Goal: Task Accomplishment & Management: Use online tool/utility

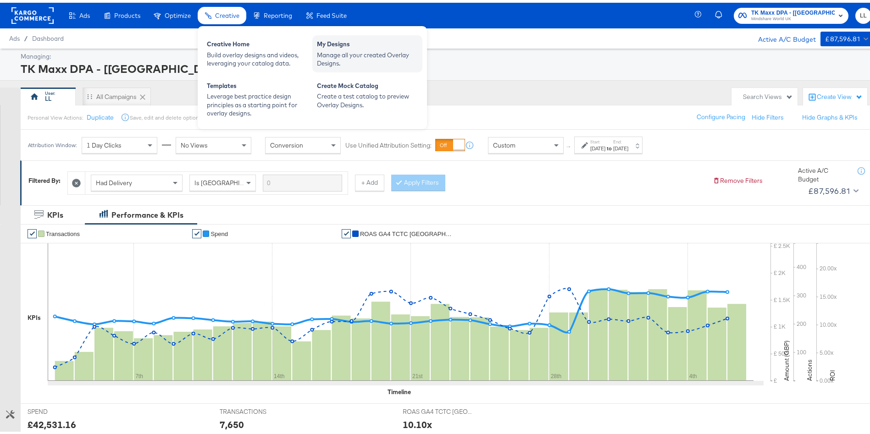
click at [339, 61] on div "Manage all your created Overlay Designs." at bounding box center [367, 56] width 101 height 17
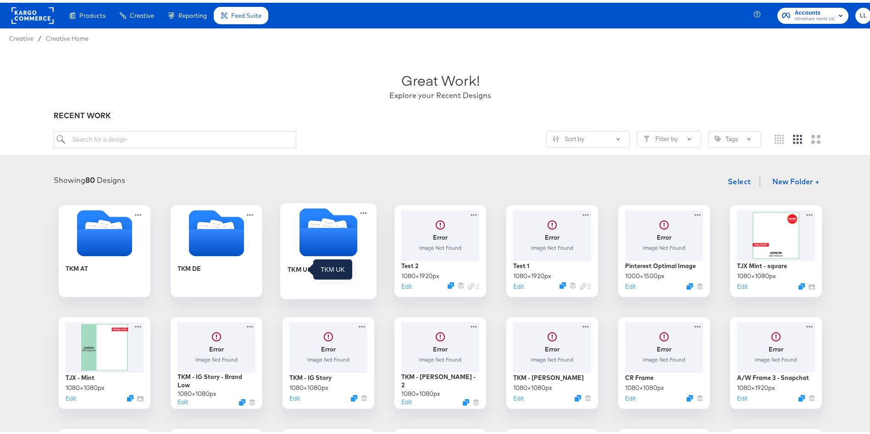
click at [305, 270] on div "TKM UK" at bounding box center [300, 266] width 25 height 9
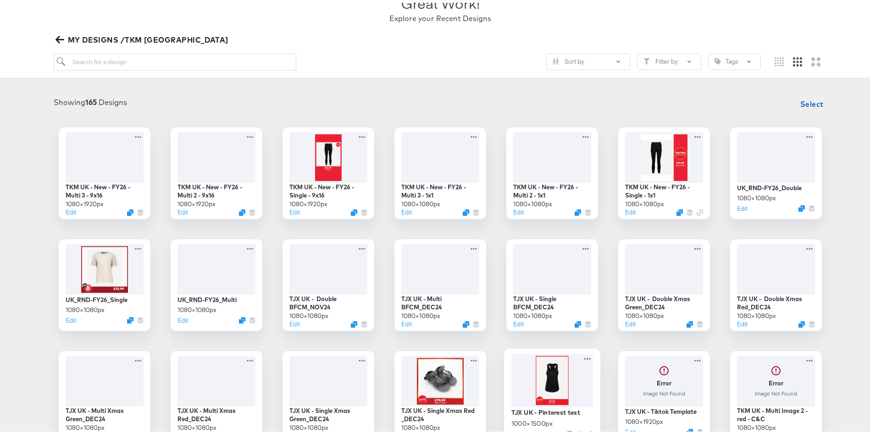
scroll to position [214, 0]
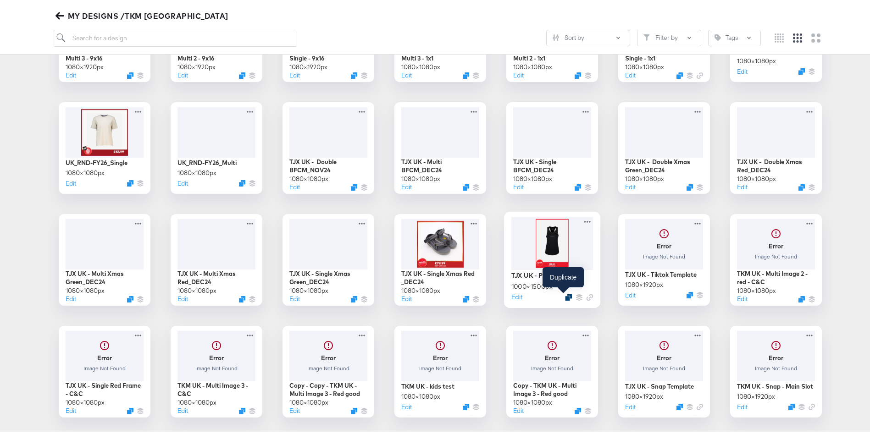
click at [565, 295] on icon "Duplicate" at bounding box center [568, 294] width 7 height 7
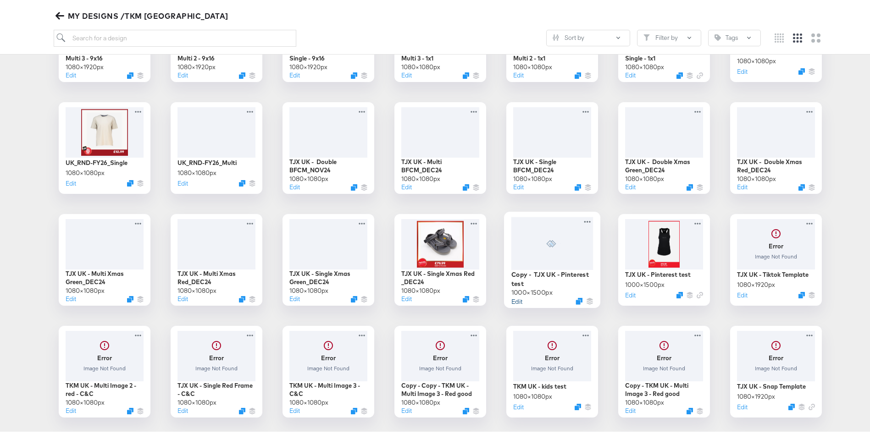
click at [514, 296] on button "Edit" at bounding box center [516, 298] width 11 height 9
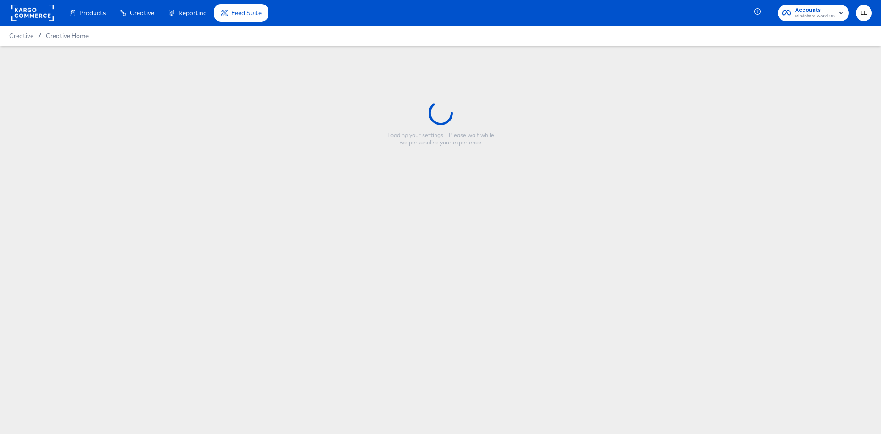
type input "Copy - TJX UK - Pinterest test"
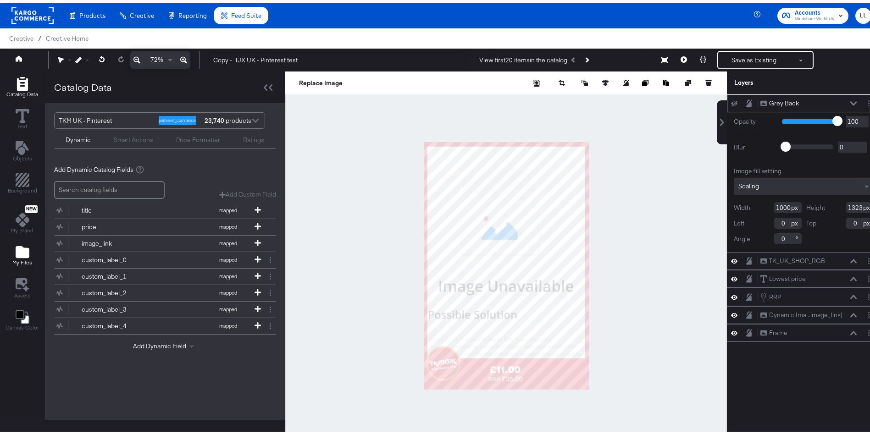
click at [19, 265] on button "My Files" at bounding box center [22, 254] width 31 height 26
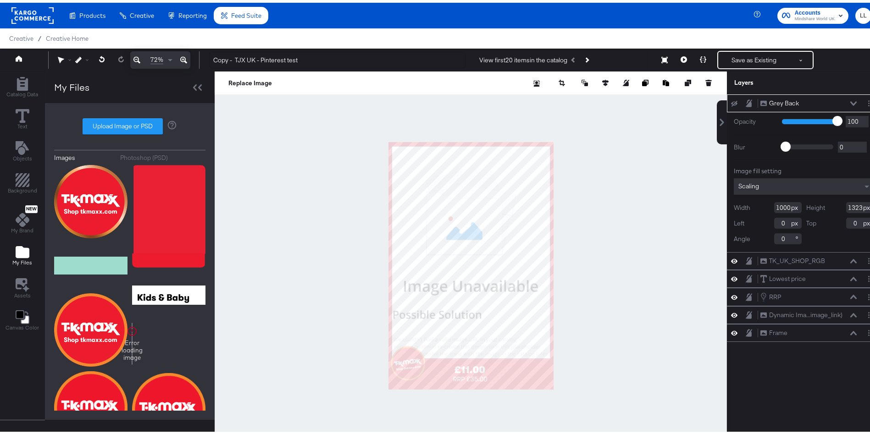
click at [135, 151] on div "Photoshop (PSD)" at bounding box center [144, 155] width 48 height 9
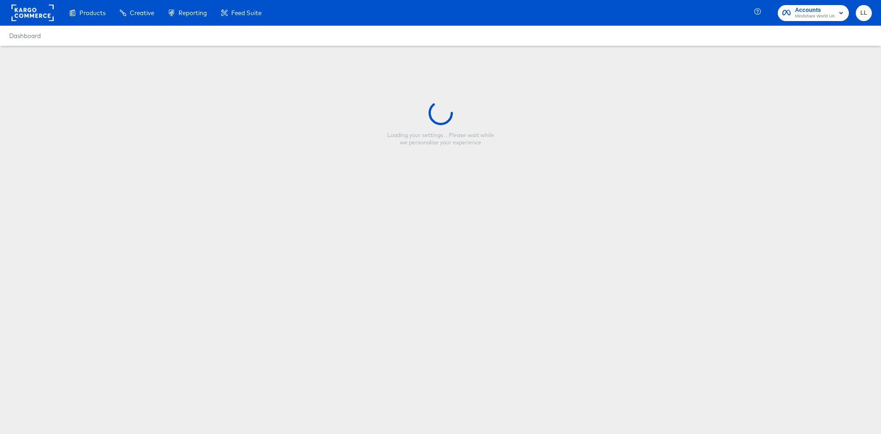
type input "Copy - TJX UK - Pinterest test"
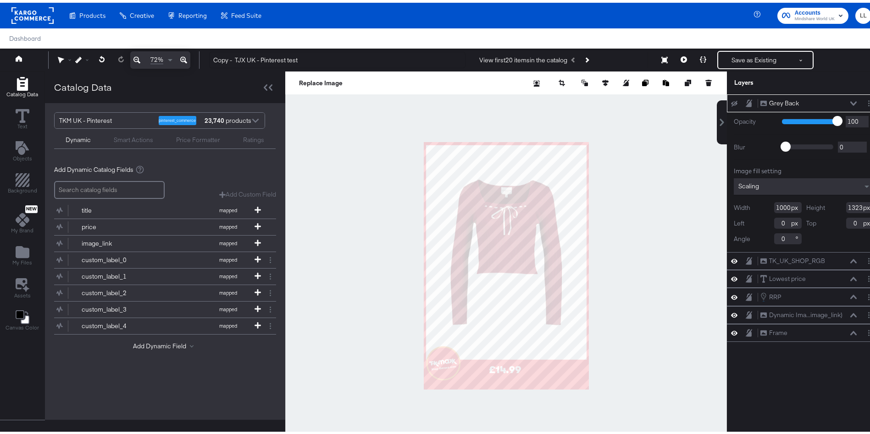
click at [0, 0] on div "Manage all your created Overlay Designs." at bounding box center [0, 0] width 0 height 0
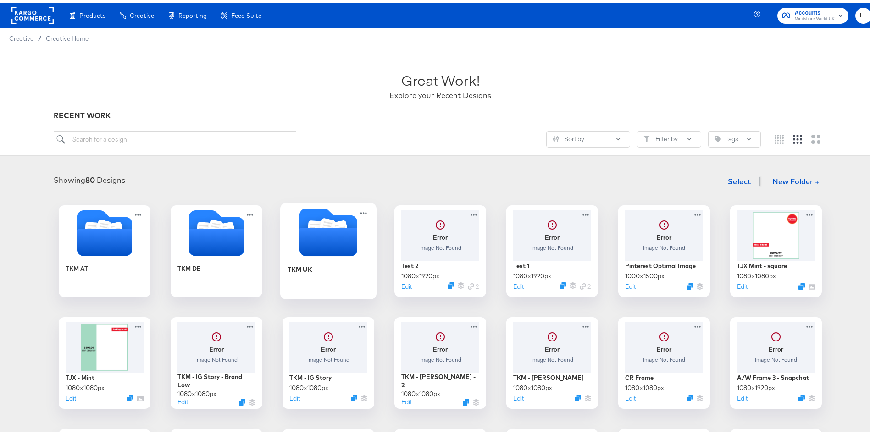
click at [338, 286] on div "TKM UK" at bounding box center [329, 273] width 82 height 35
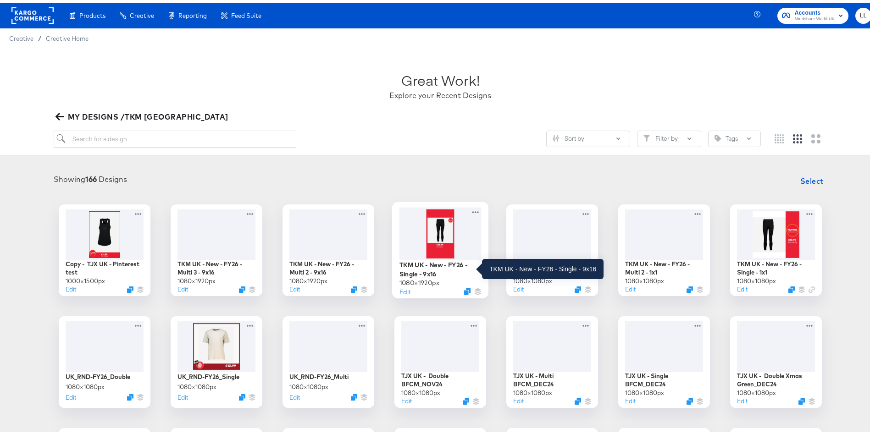
click at [430, 270] on div "TKM UK - New - FY26 - Single - 9x16" at bounding box center [440, 267] width 82 height 18
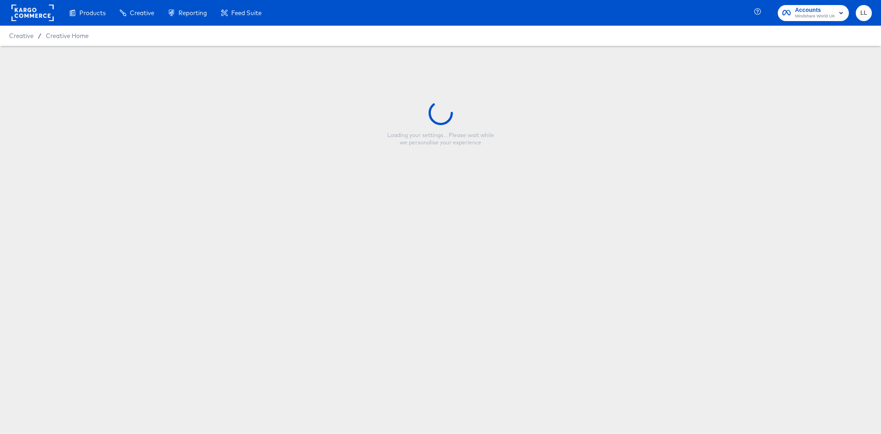
type input "TKM UK - New - FY26 - Single - 9x16"
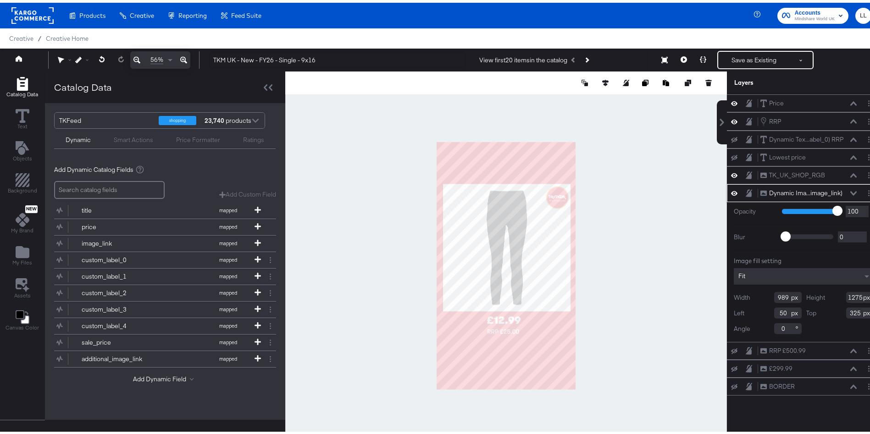
click at [850, 189] on icon at bounding box center [853, 191] width 6 height 5
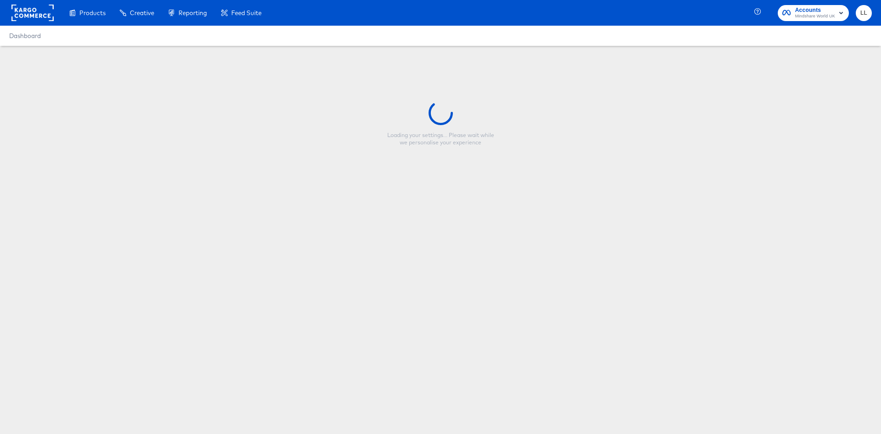
type input "Copy - TJX UK - Pinterest test"
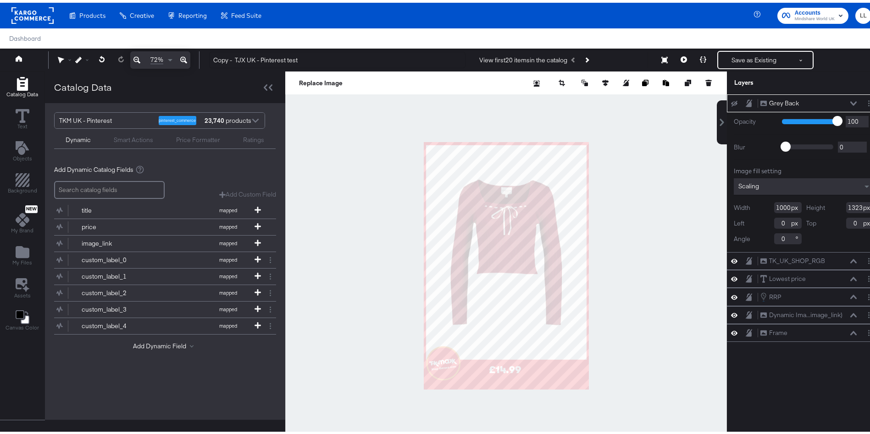
click at [776, 200] on input "1000" at bounding box center [788, 205] width 28 height 11
drag, startPoint x: 778, startPoint y: 205, endPoint x: 719, endPoint y: 206, distance: 59.2
click at [727, 206] on div "Opacity 1 100 100 Blur 0 2000 0 Image fill setting Scaling Width 1000 Height 13…" at bounding box center [804, 180] width 154 height 140
type input "8"
type input "989"
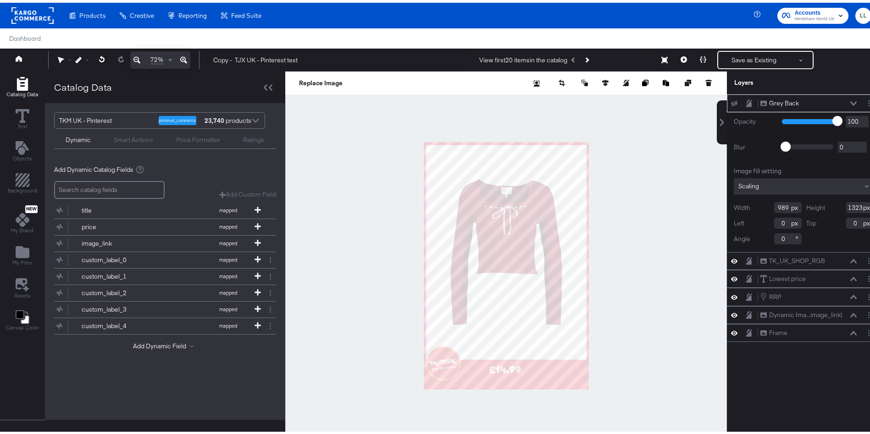
click at [738, 210] on div "Width 989" at bounding box center [768, 205] width 68 height 11
click at [774, 392] on div "Grey Back Grey Back Opacity 1 100 100 Blur 0 2000 0 Image fill setting Scaling …" at bounding box center [804, 268] width 154 height 352
click at [846, 203] on input "1323" at bounding box center [860, 205] width 28 height 11
type input "1275"
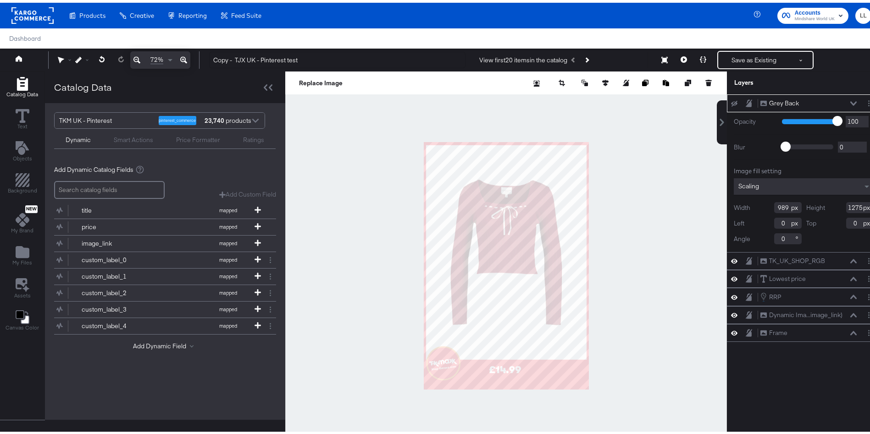
click at [674, 222] on div at bounding box center [506, 263] width 442 height 389
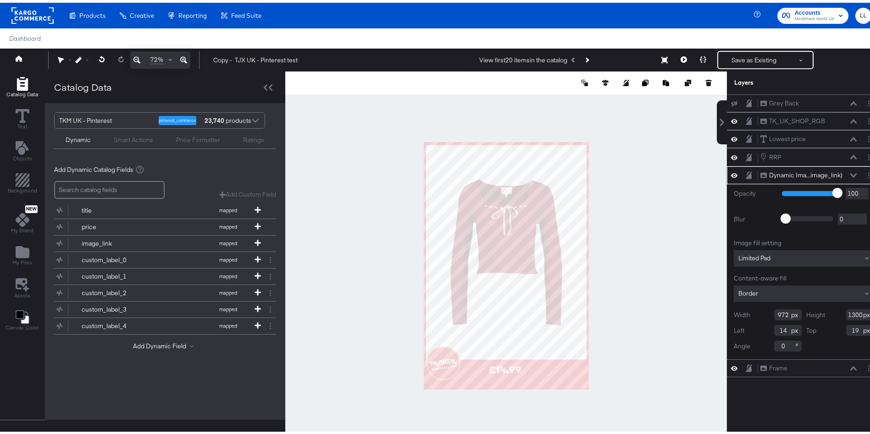
click at [774, 327] on input "14" at bounding box center [788, 327] width 28 height 11
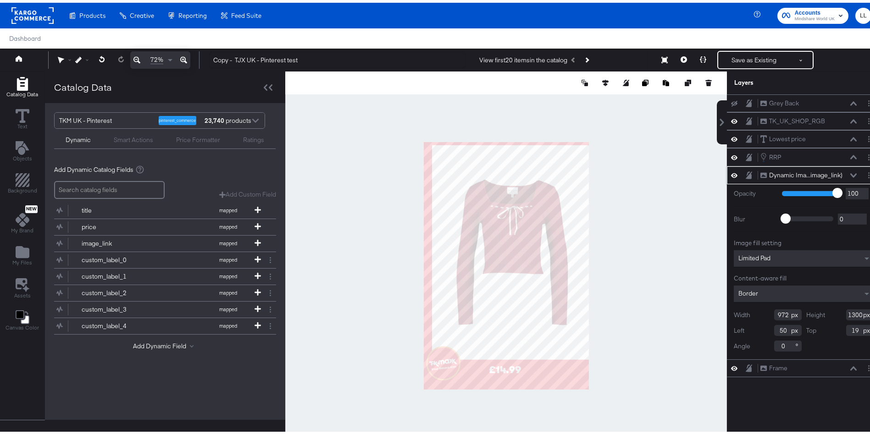
type input "50"
click at [846, 326] on input "19" at bounding box center [860, 327] width 28 height 11
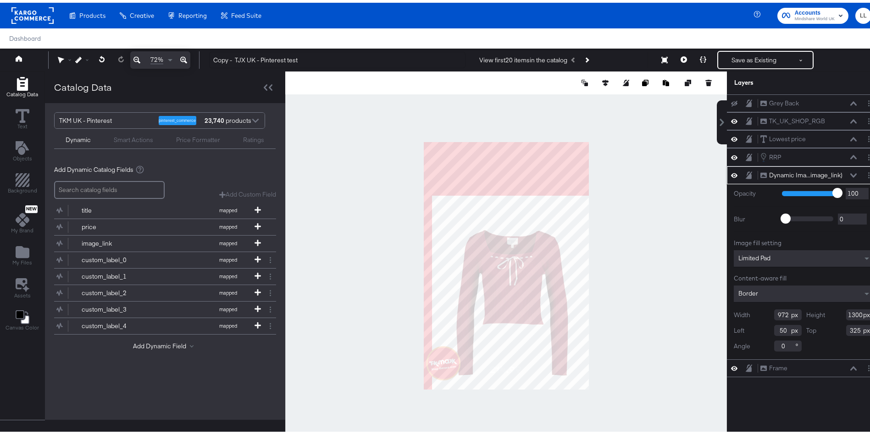
type input "325"
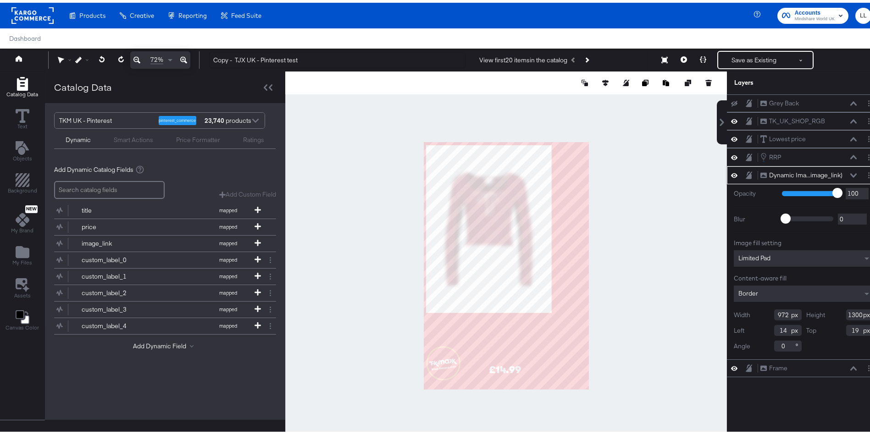
type input "760"
type input "1016"
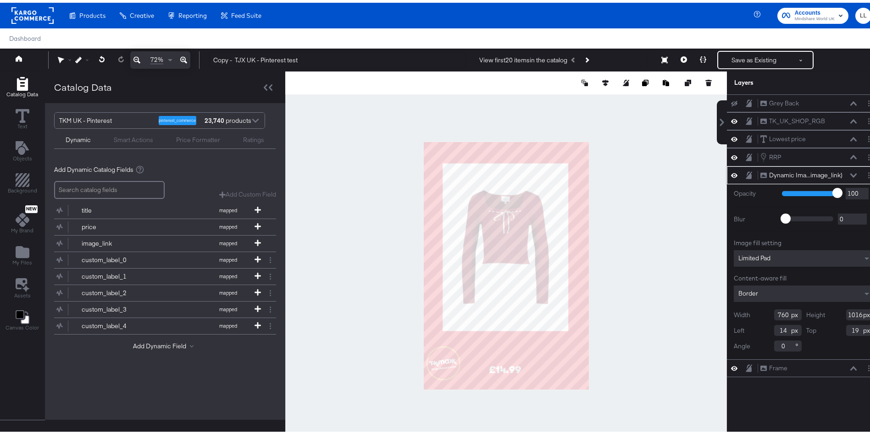
type input "115"
type input "129"
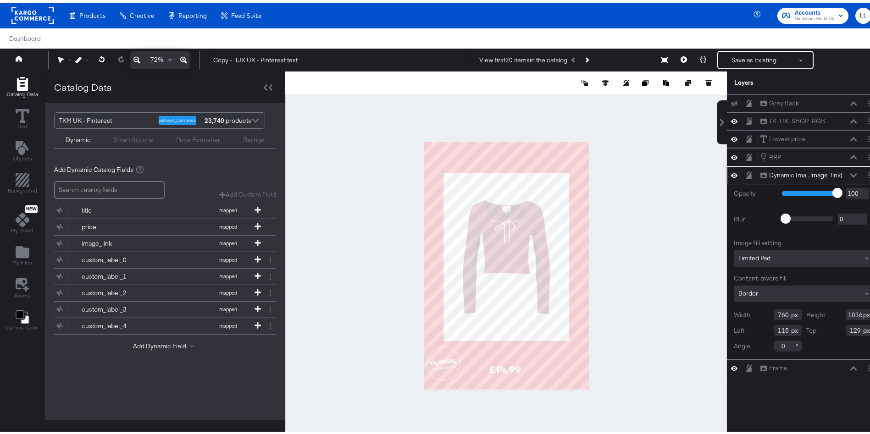
type input "120"
type input "189"
type input "115"
type input "183"
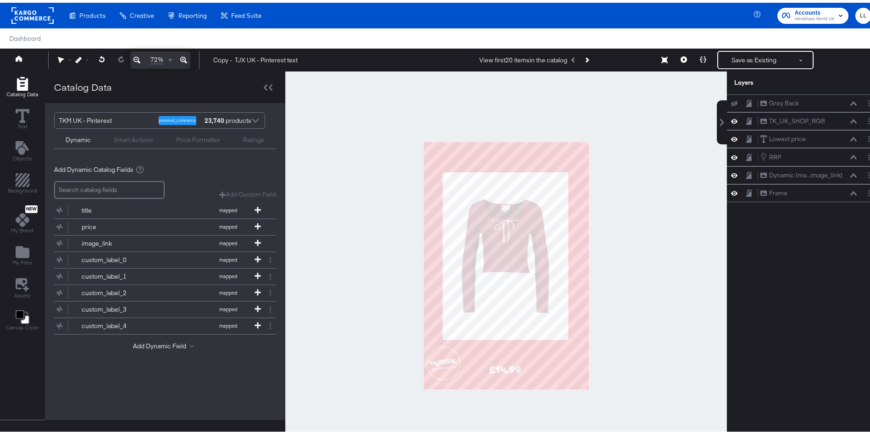
click at [645, 265] on div at bounding box center [506, 263] width 442 height 389
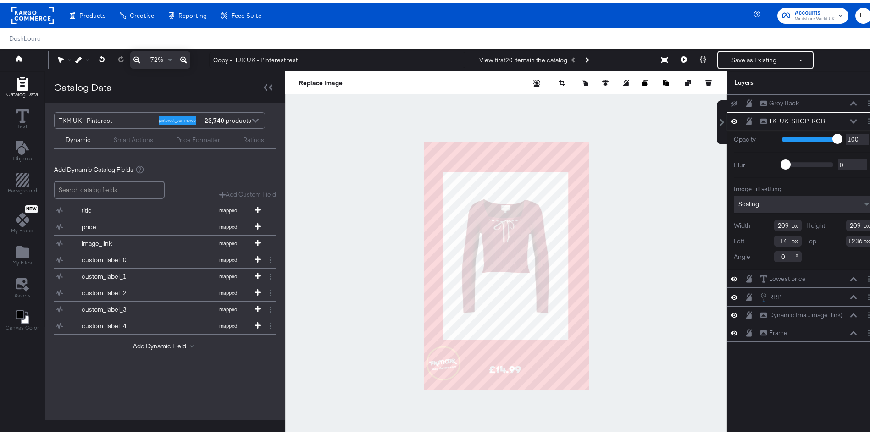
click at [850, 117] on icon at bounding box center [853, 118] width 6 height 5
click at [731, 329] on icon at bounding box center [734, 331] width 6 height 8
click at [731, 329] on icon at bounding box center [734, 331] width 6 height 6
click at [844, 116] on div "TK_UK_SHOP_RGB TK_UK_SHOP_RGB" at bounding box center [808, 119] width 97 height 10
click at [850, 117] on icon at bounding box center [853, 118] width 6 height 5
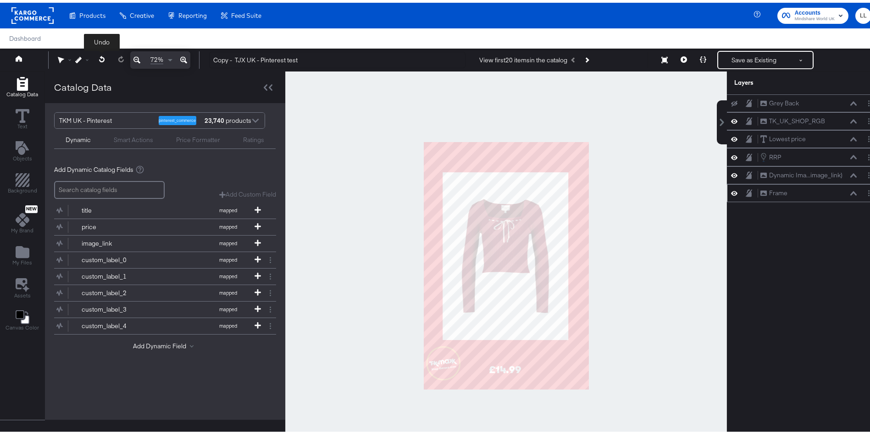
click at [100, 58] on icon at bounding box center [102, 56] width 6 height 6
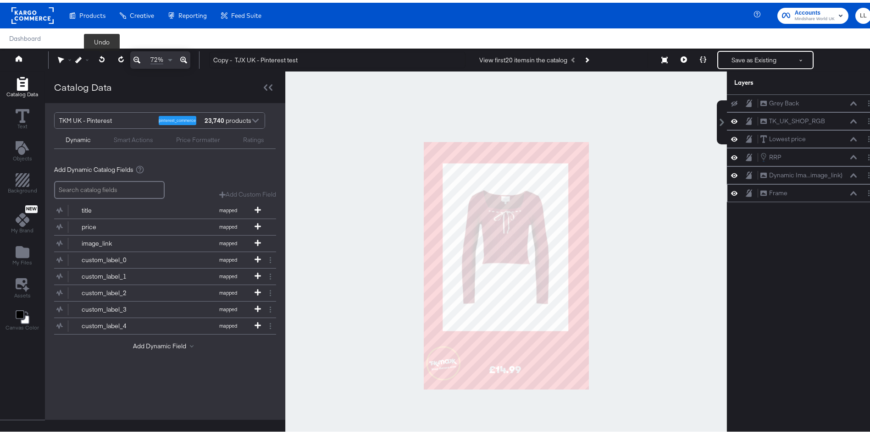
click at [100, 58] on icon at bounding box center [102, 56] width 6 height 6
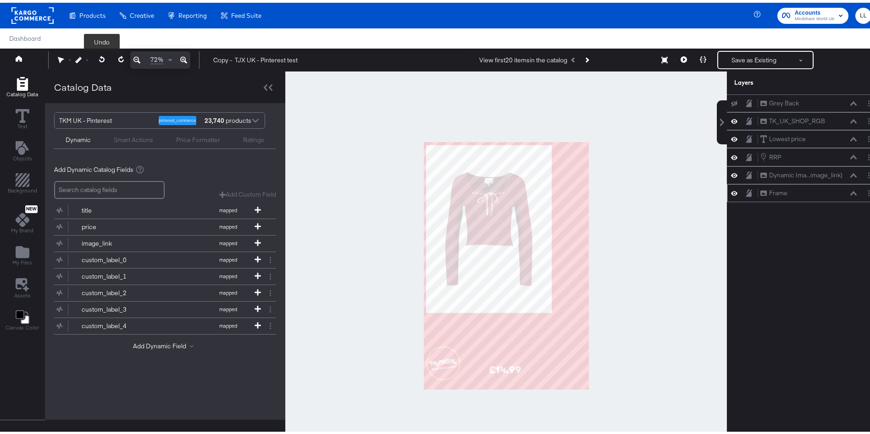
click at [100, 58] on icon at bounding box center [102, 56] width 6 height 6
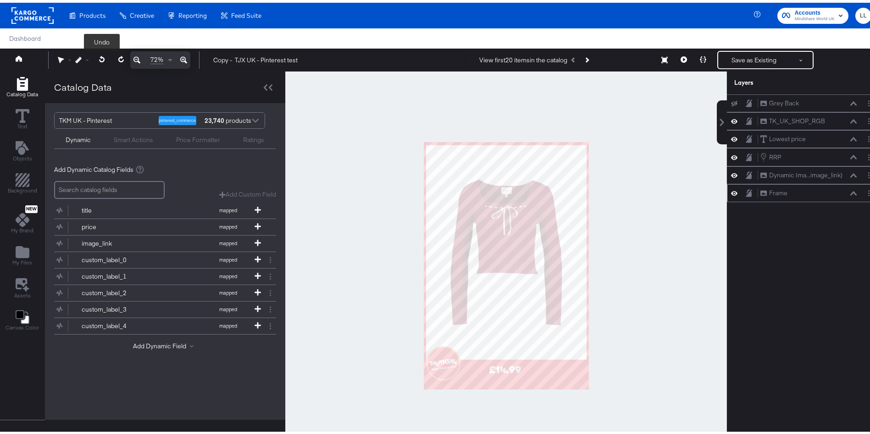
click at [100, 58] on icon at bounding box center [102, 56] width 6 height 6
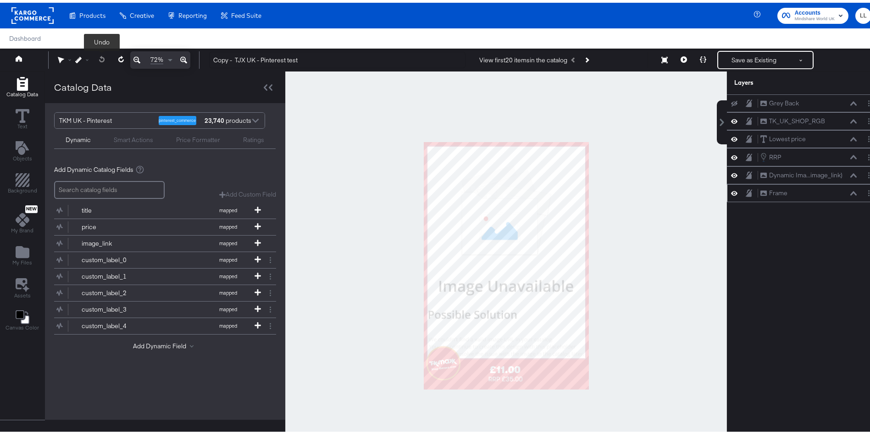
click at [100, 58] on span at bounding box center [102, 57] width 19 height 17
click at [118, 57] on icon at bounding box center [121, 56] width 6 height 6
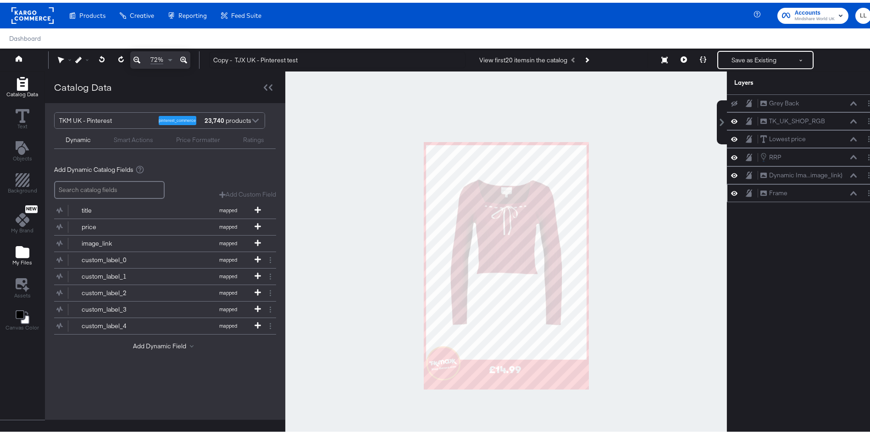
click at [27, 262] on span "My Files" at bounding box center [22, 259] width 20 height 7
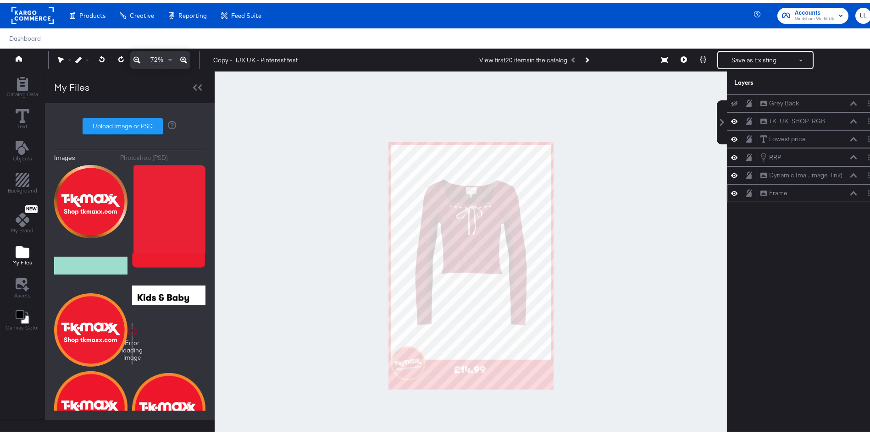
click at [127, 157] on div "Photoshop (PSD)" at bounding box center [144, 155] width 48 height 9
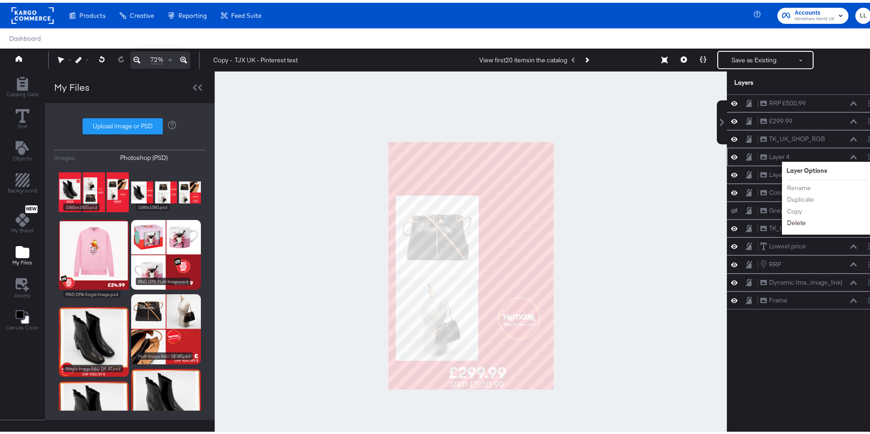
click at [787, 221] on button "Delete" at bounding box center [797, 221] width 20 height 10
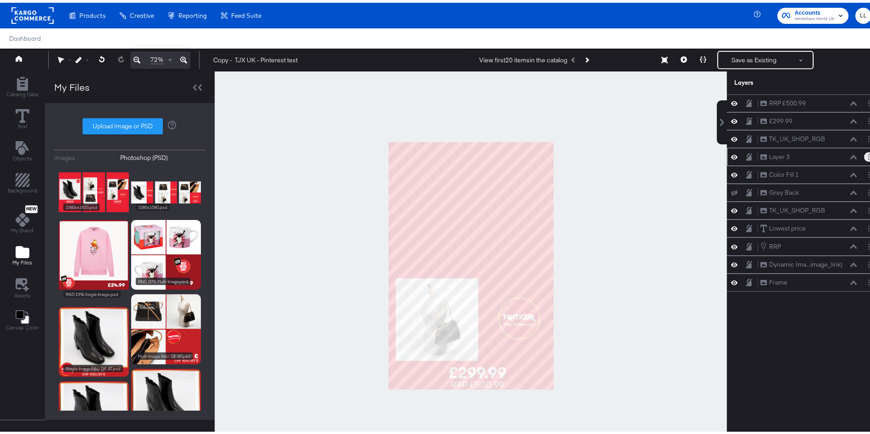
click at [864, 155] on button "Layer Options" at bounding box center [869, 155] width 10 height 10
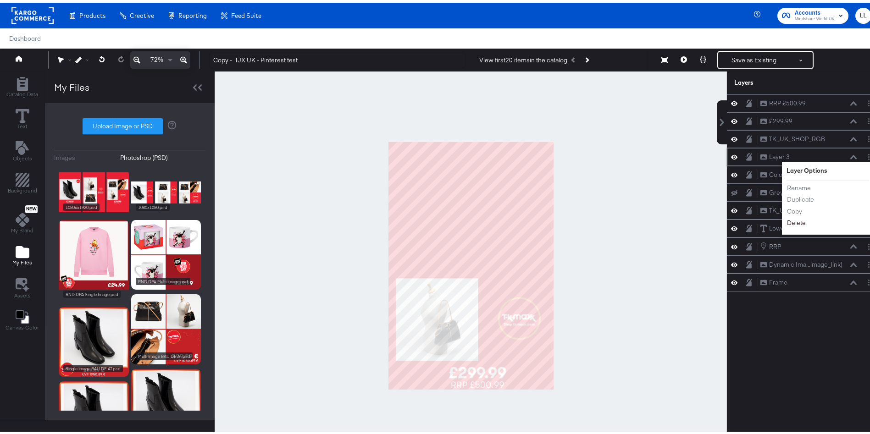
click at [789, 221] on button "Delete" at bounding box center [797, 221] width 20 height 10
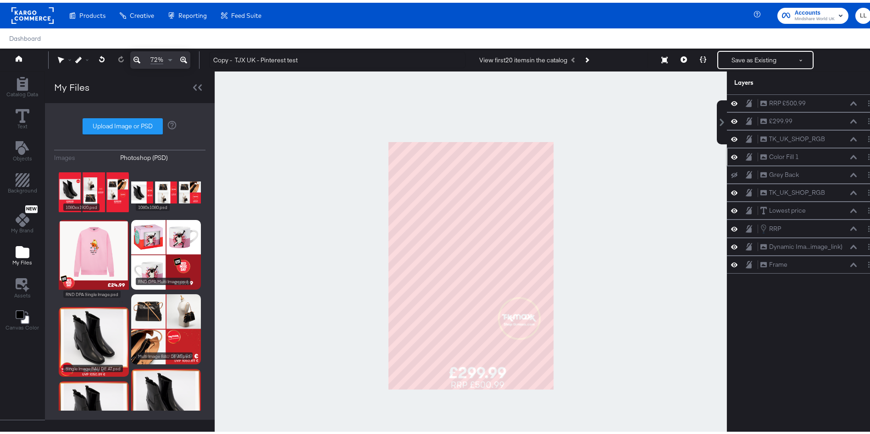
click at [731, 154] on icon at bounding box center [734, 154] width 6 height 8
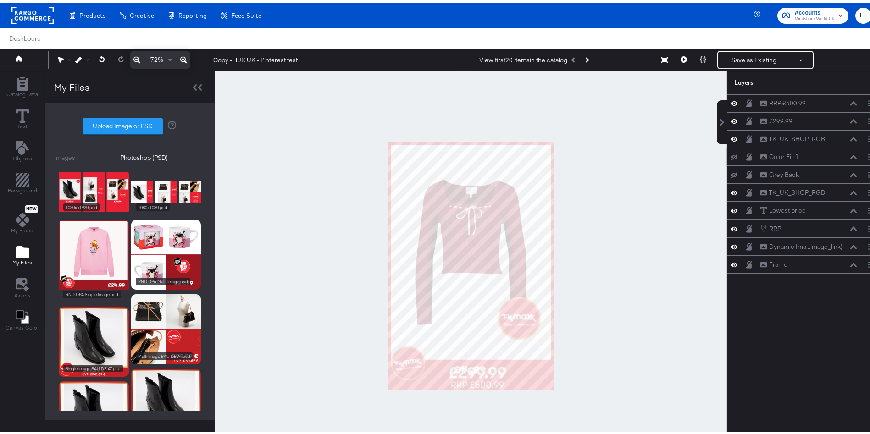
click at [731, 154] on icon at bounding box center [734, 154] width 6 height 6
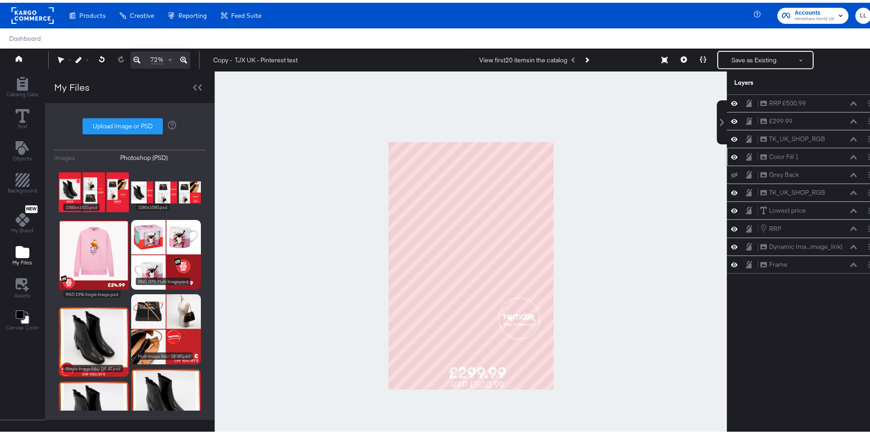
click at [731, 154] on icon at bounding box center [734, 154] width 6 height 8
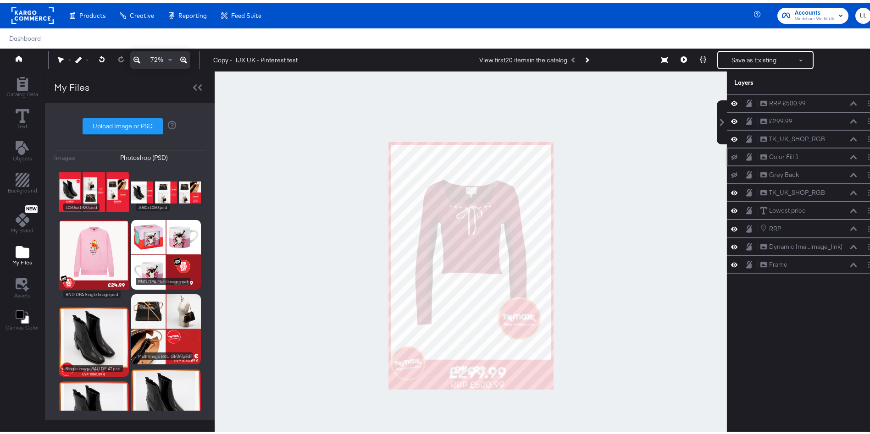
click at [731, 154] on icon at bounding box center [734, 154] width 6 height 6
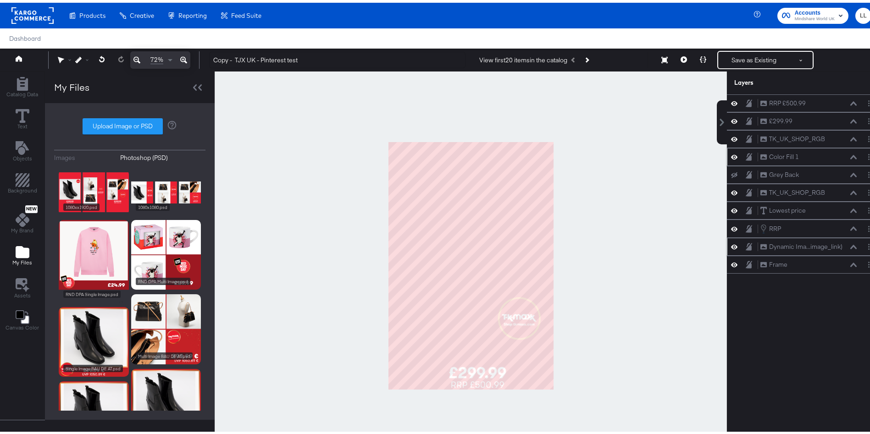
click at [746, 243] on icon at bounding box center [749, 243] width 6 height 7
drag, startPoint x: 766, startPoint y: 243, endPoint x: 767, endPoint y: 97, distance: 145.9
click at [767, 97] on div "RRP £500.99 RRP £500.99 £299.99 £299.99 TK_UK_SHOP_RGB TK_UK_SHOP_RGB Color Fil…" at bounding box center [804, 181] width 154 height 179
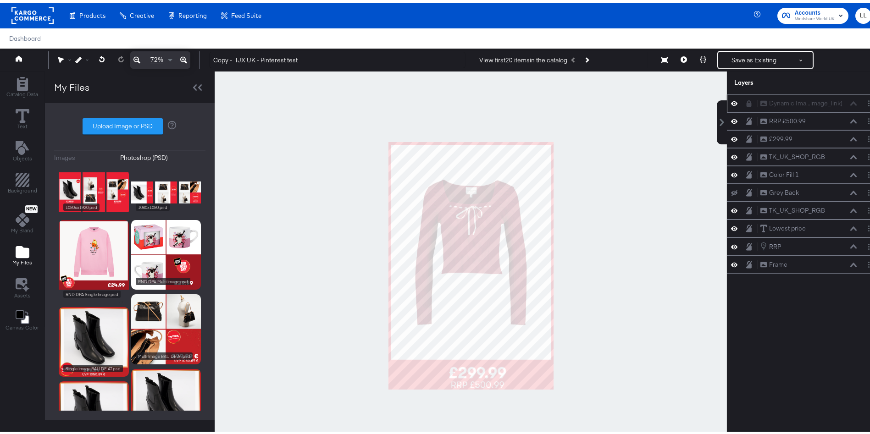
click at [747, 102] on icon at bounding box center [749, 101] width 5 height 6
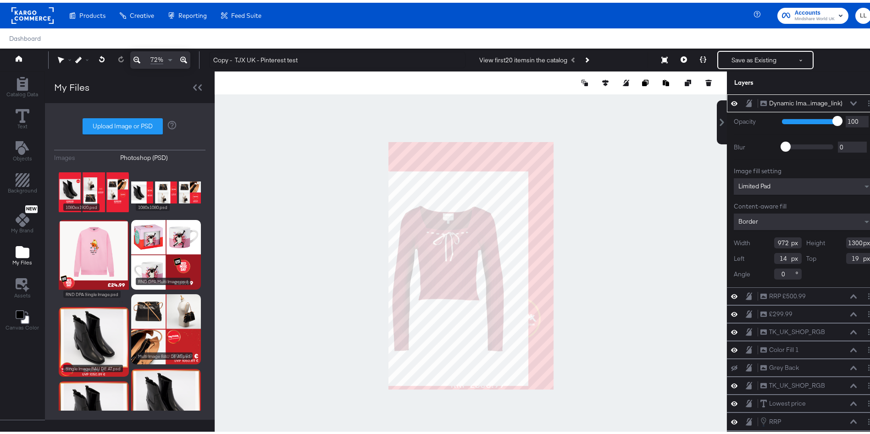
type input "-25"
type input "111"
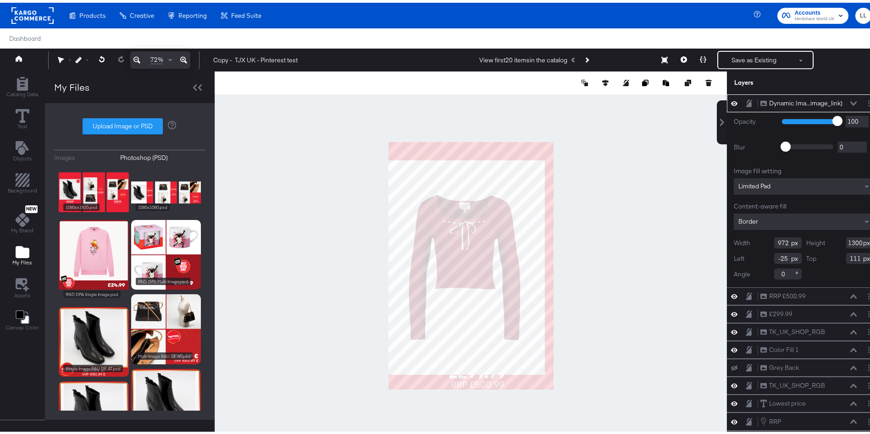
click at [746, 101] on icon at bounding box center [749, 100] width 6 height 7
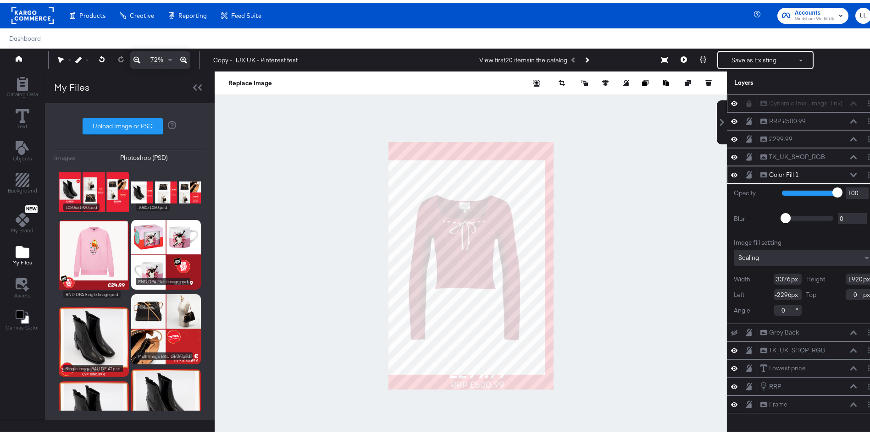
click at [623, 244] on div at bounding box center [471, 263] width 512 height 389
type input "-2054"
type input "-125"
click at [747, 100] on icon at bounding box center [749, 101] width 5 height 6
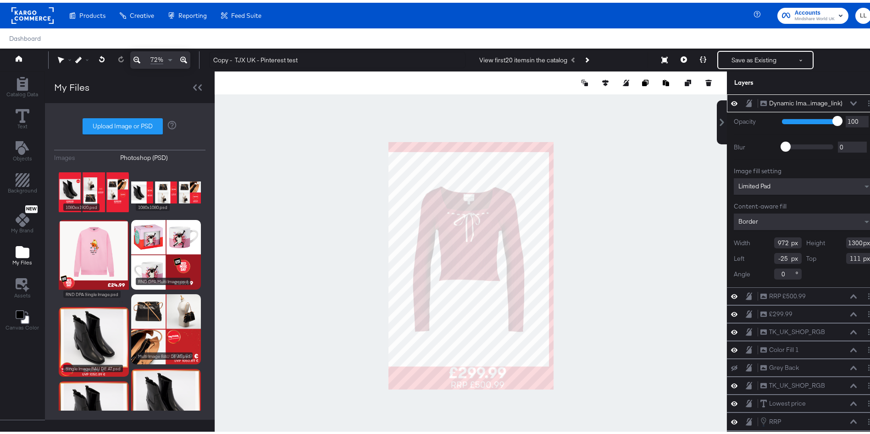
type input "0"
type input "61"
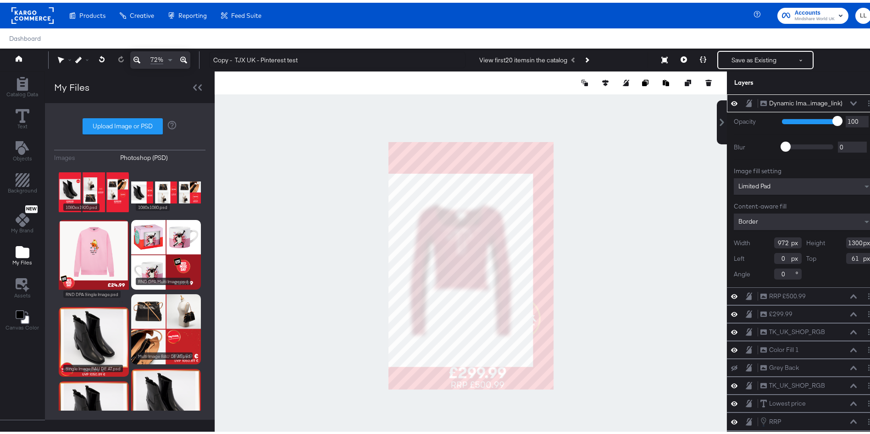
type input "831"
type input "1111"
type input "252"
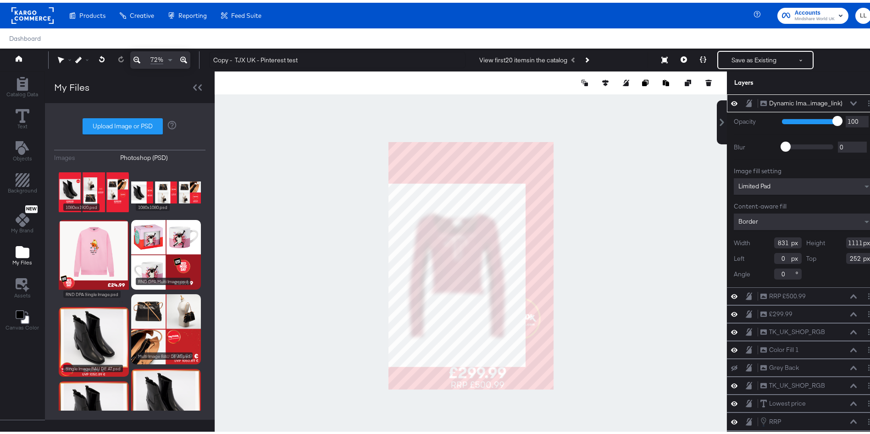
type input "169"
type input "0"
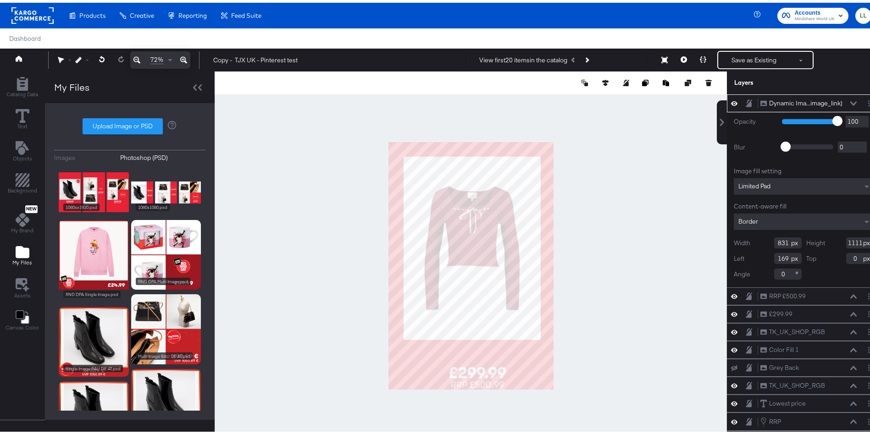
type input "91"
type input "88"
click at [610, 257] on div at bounding box center [471, 263] width 512 height 389
type input "121"
click at [850, 102] on icon at bounding box center [853, 101] width 6 height 5
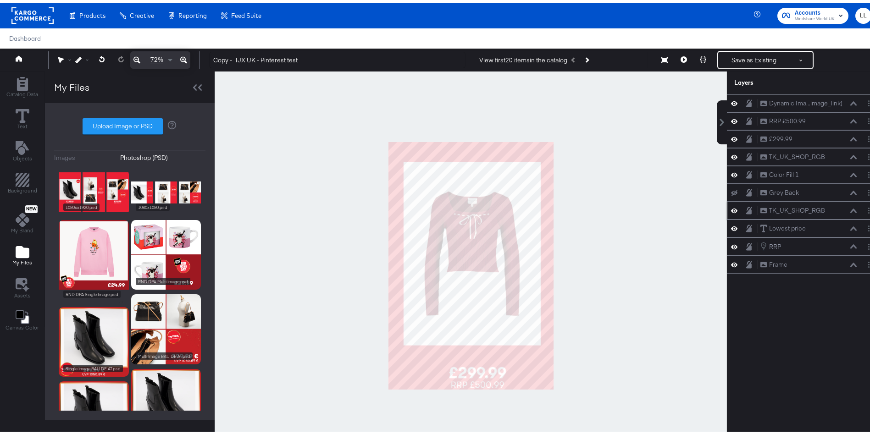
click at [731, 210] on icon at bounding box center [734, 208] width 6 height 8
click at [731, 210] on icon at bounding box center [734, 208] width 6 height 6
click at [746, 209] on icon at bounding box center [749, 207] width 6 height 7
drag, startPoint x: 771, startPoint y: 208, endPoint x: 771, endPoint y: 90, distance: 117.9
click at [771, 90] on div "Layers Dynamic Ima...image_link) Dynamic Image (image_link) RRP £500.99 RRP £50…" at bounding box center [804, 256] width 154 height 375
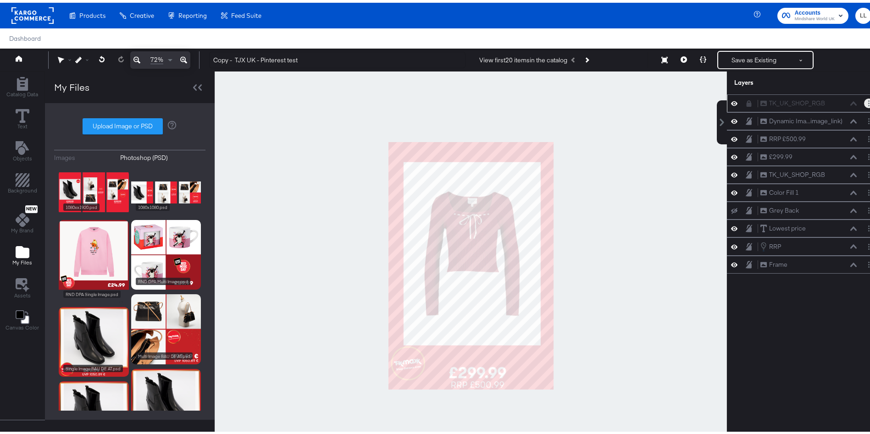
click at [864, 102] on button "Layer Options" at bounding box center [869, 101] width 10 height 10
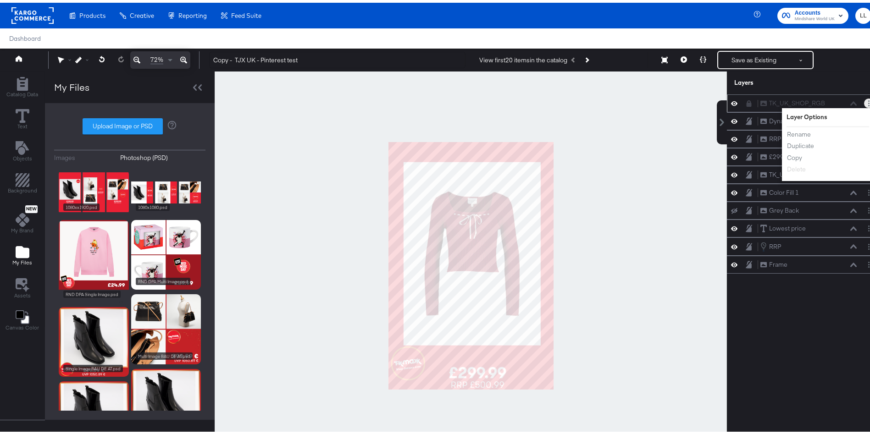
click at [741, 106] on div "TK_UK_SHOP_RGB TK_UK_SHOP_RGB Layer Options Rename Duplicate Copy Delete" at bounding box center [804, 101] width 154 height 18
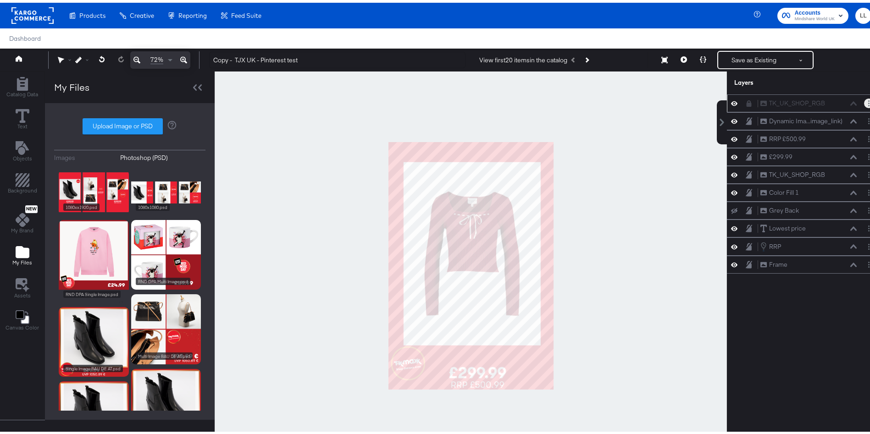
click at [746, 99] on icon at bounding box center [749, 101] width 6 height 6
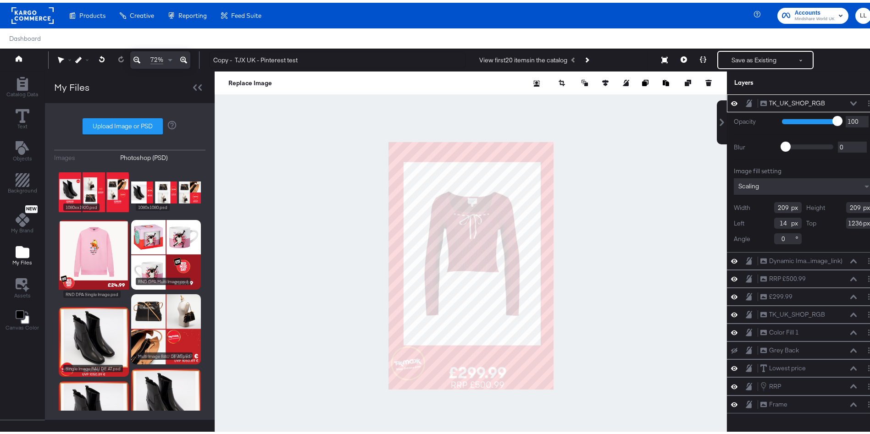
click at [850, 99] on icon at bounding box center [853, 101] width 6 height 5
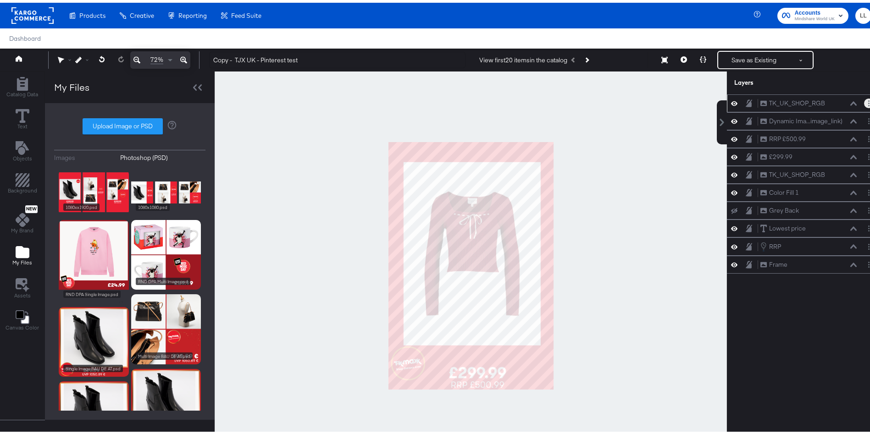
click at [864, 100] on button "Layer Options" at bounding box center [869, 101] width 10 height 10
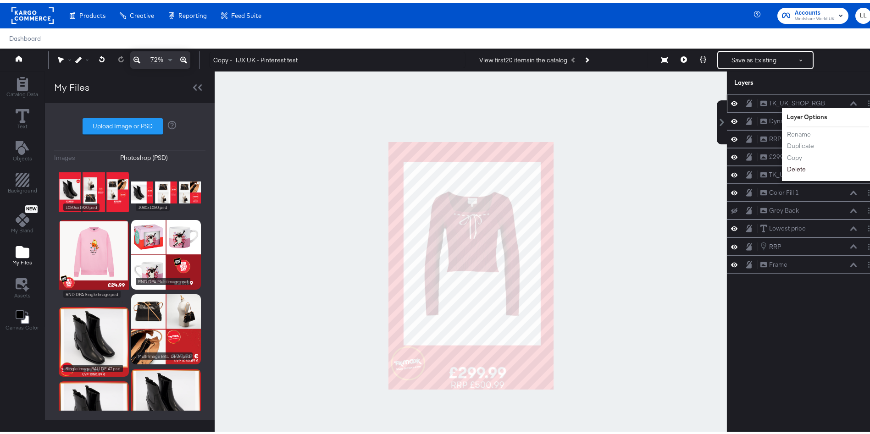
click at [787, 168] on button "Delete" at bounding box center [797, 167] width 20 height 10
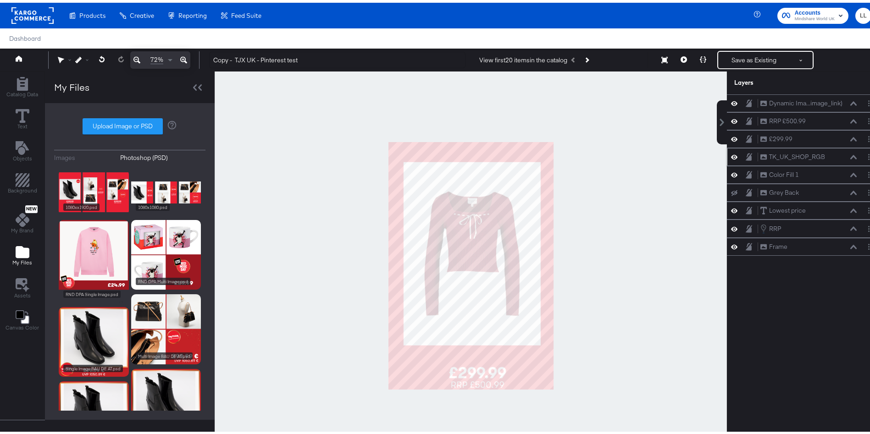
click at [746, 156] on icon at bounding box center [749, 153] width 6 height 7
drag, startPoint x: 764, startPoint y: 154, endPoint x: 763, endPoint y: 90, distance: 63.8
click at [763, 91] on div "TK_UK_SHOP_RGB TK_UK_SHOP_RGB" at bounding box center [797, 96] width 97 height 10
click at [747, 102] on icon at bounding box center [749, 101] width 5 height 6
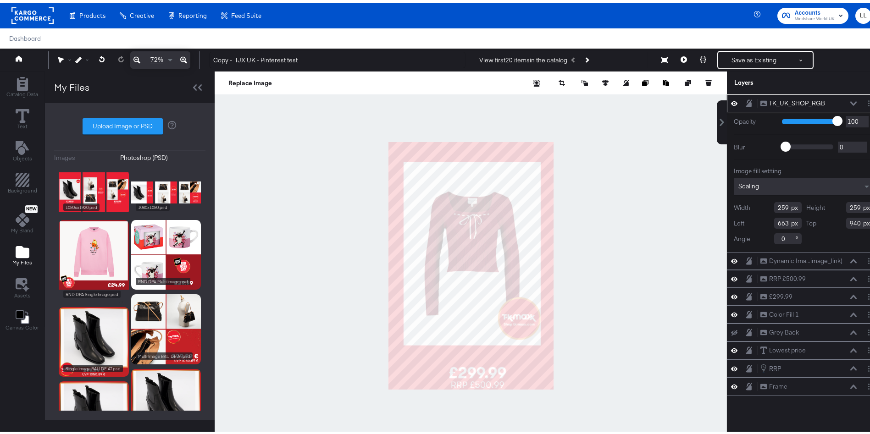
click at [850, 101] on icon at bounding box center [853, 101] width 6 height 4
type input "157"
drag, startPoint x: 777, startPoint y: 205, endPoint x: 720, endPoint y: 207, distance: 56.9
click at [727, 207] on div "Opacity 1 100 100 Blur 0 2000 0 Image fill setting Scaling Width 157 Height 157…" at bounding box center [804, 180] width 154 height 140
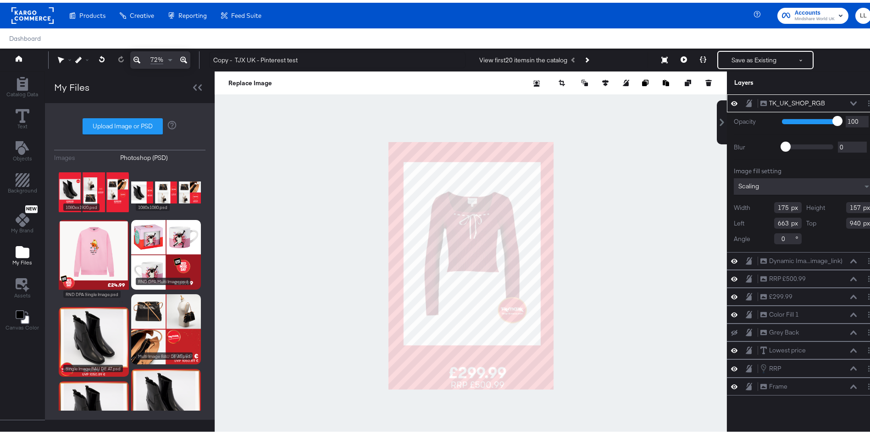
type input "175"
click at [846, 204] on input "157" at bounding box center [860, 205] width 28 height 11
type input "175"
type input "713"
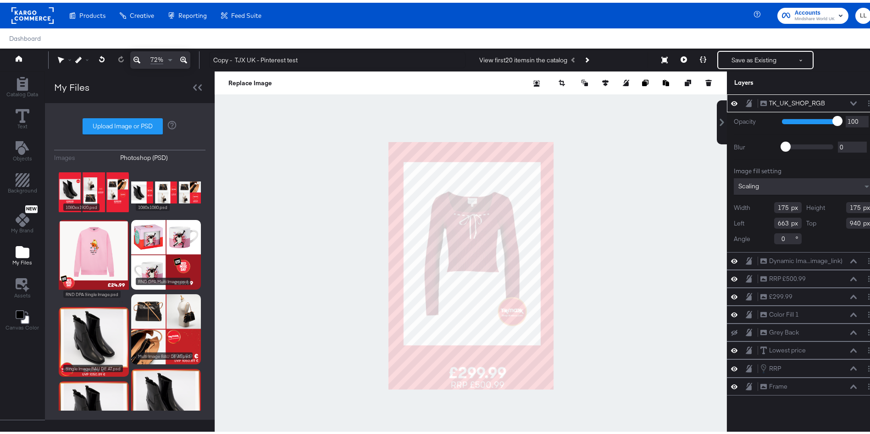
type input "121"
type input "730"
type input "132"
click at [616, 232] on div at bounding box center [471, 263] width 512 height 389
click at [581, 204] on div at bounding box center [471, 263] width 512 height 389
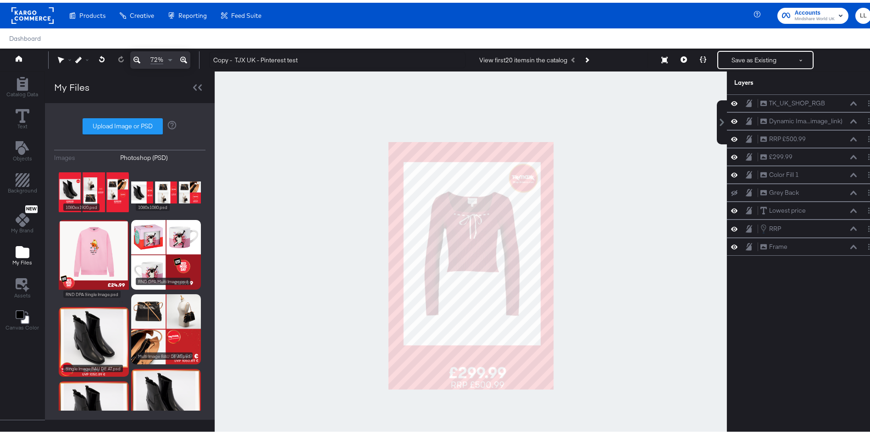
click at [619, 338] on div at bounding box center [471, 263] width 512 height 389
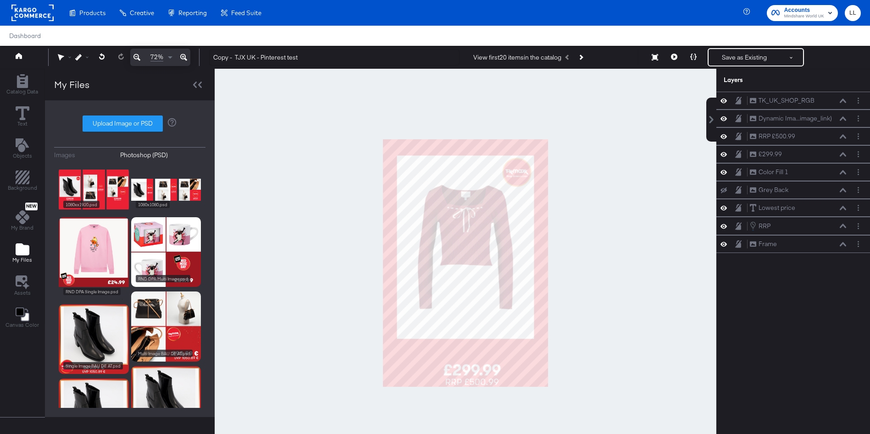
scroll to position [23, 0]
